Goal: Information Seeking & Learning: Learn about a topic

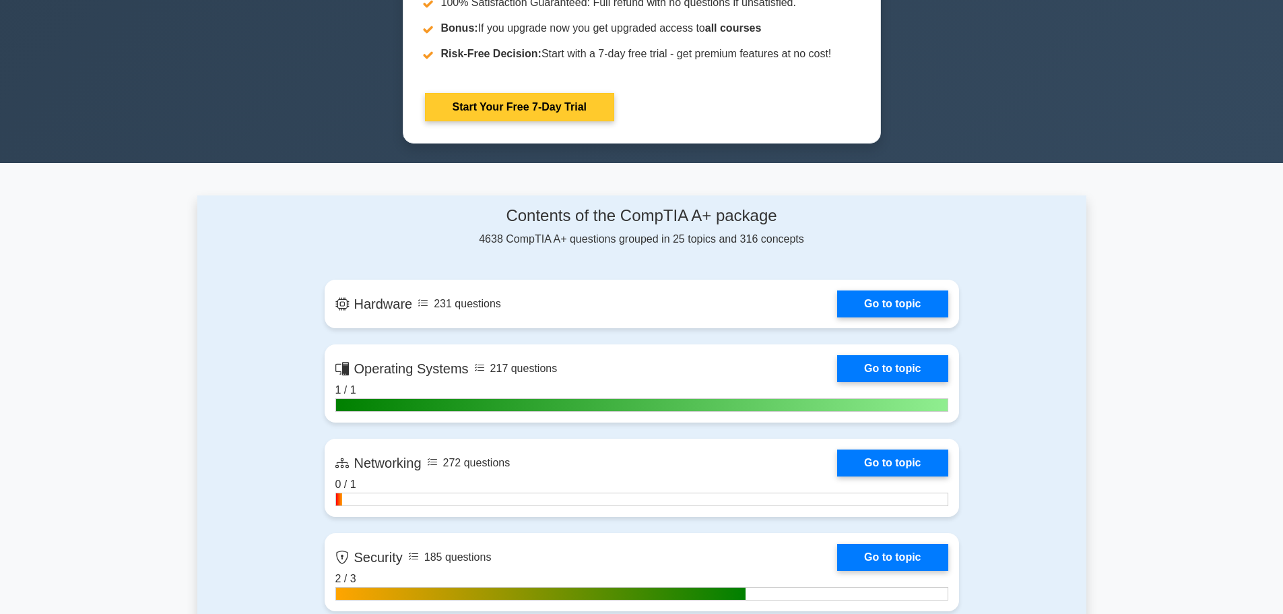
scroll to position [472, 0]
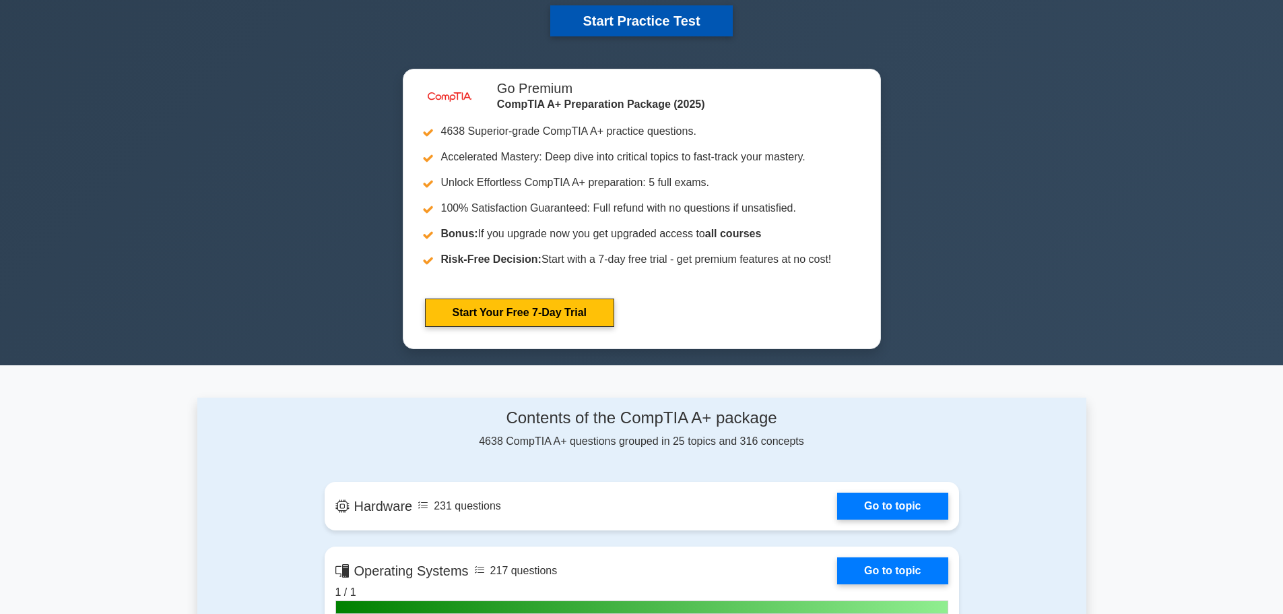
click at [570, 19] on button "Start Practice Test" at bounding box center [641, 20] width 182 height 31
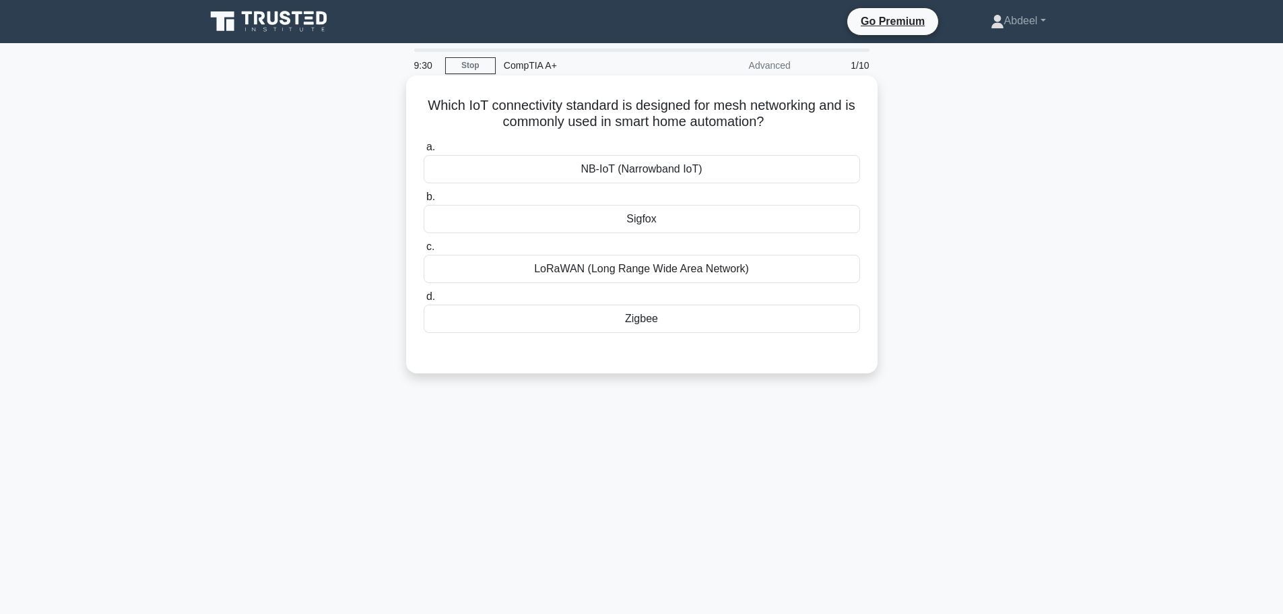
click at [662, 270] on div "LoRaWAN (Long Range Wide Area Network)" at bounding box center [642, 269] width 437 height 28
click at [424, 251] on input "c. LoRaWAN (Long Range Wide Area Network)" at bounding box center [424, 247] width 0 height 9
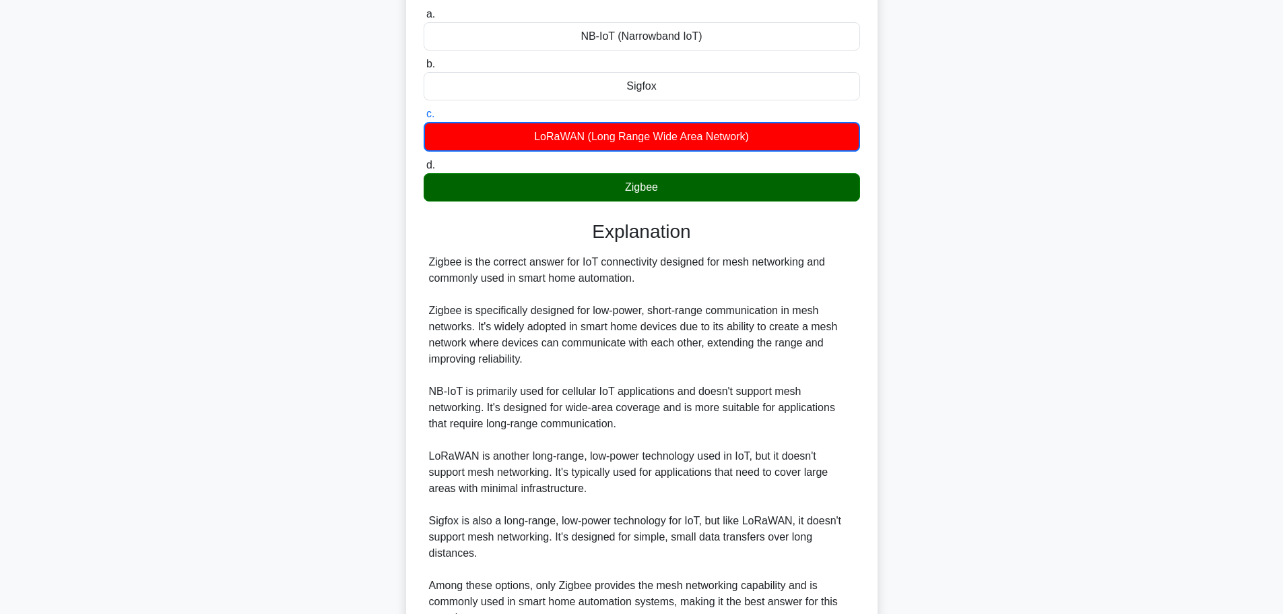
scroll to position [267, 0]
